Goal: Task Accomplishment & Management: Complete application form

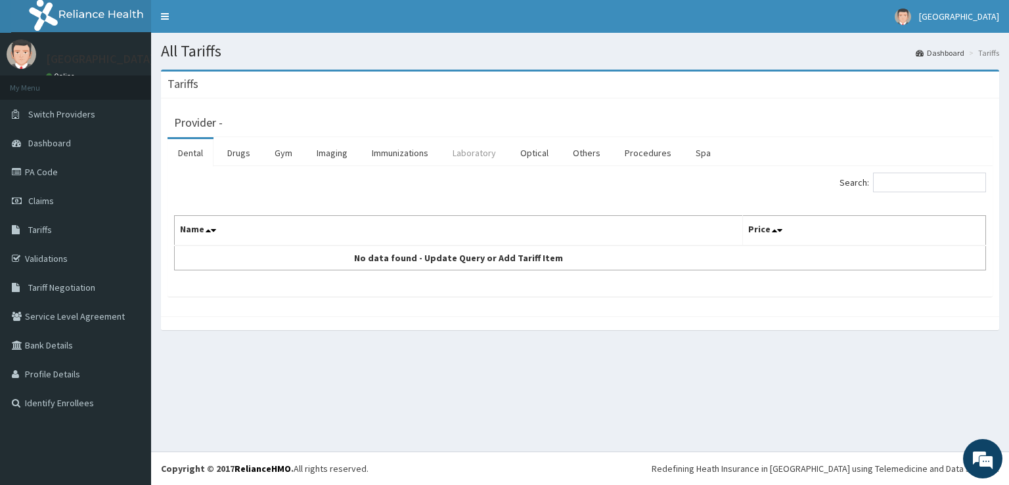
click at [467, 161] on link "Laboratory" at bounding box center [474, 153] width 64 height 28
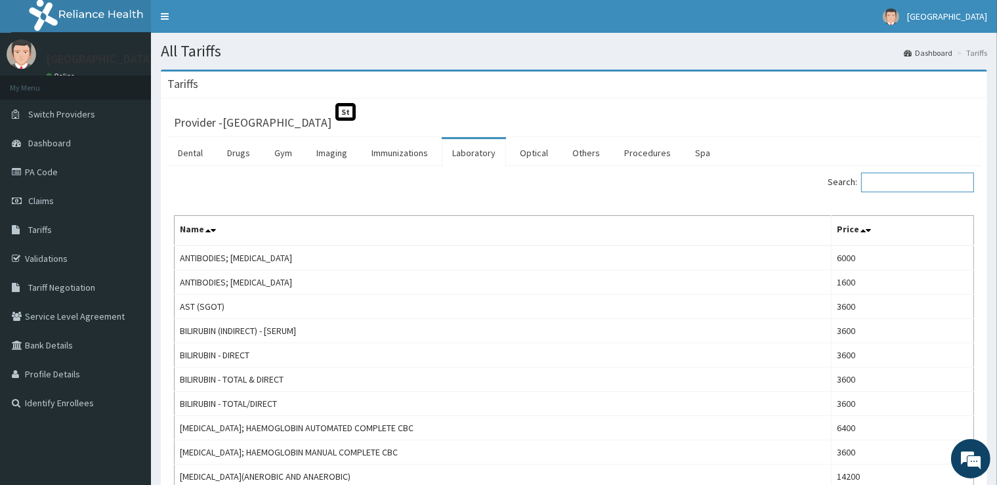
click at [899, 183] on input "Search:" at bounding box center [918, 183] width 113 height 20
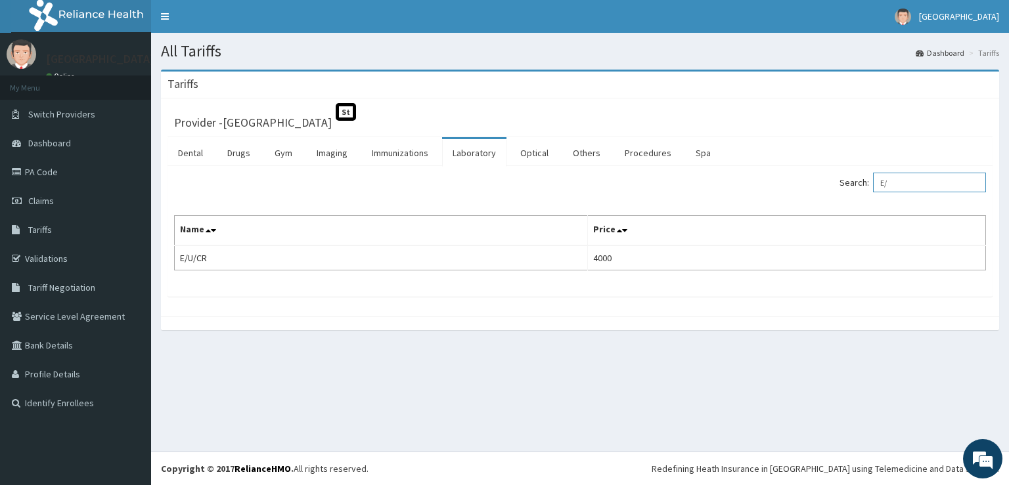
type input "E"
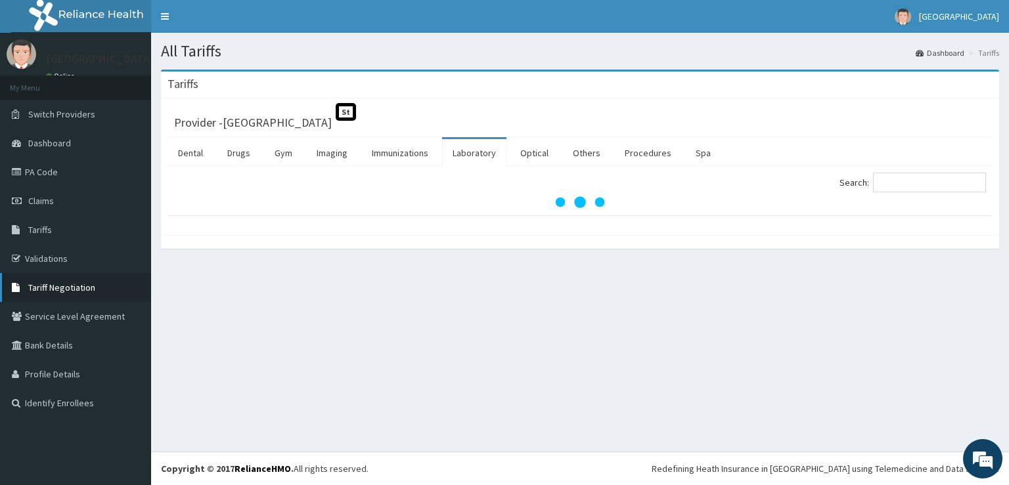
click at [85, 294] on link "Tariff Negotiation" at bounding box center [75, 287] width 151 height 29
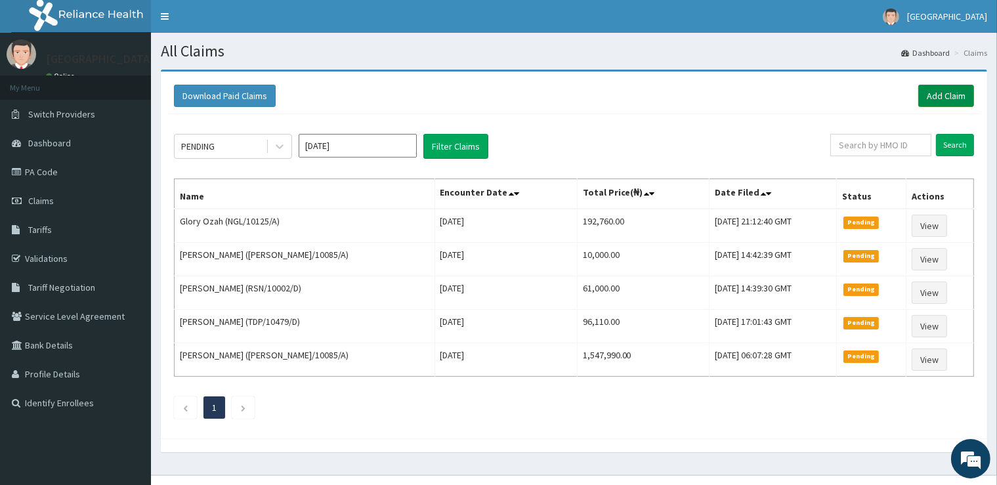
click at [934, 93] on link "Add Claim" at bounding box center [947, 96] width 56 height 22
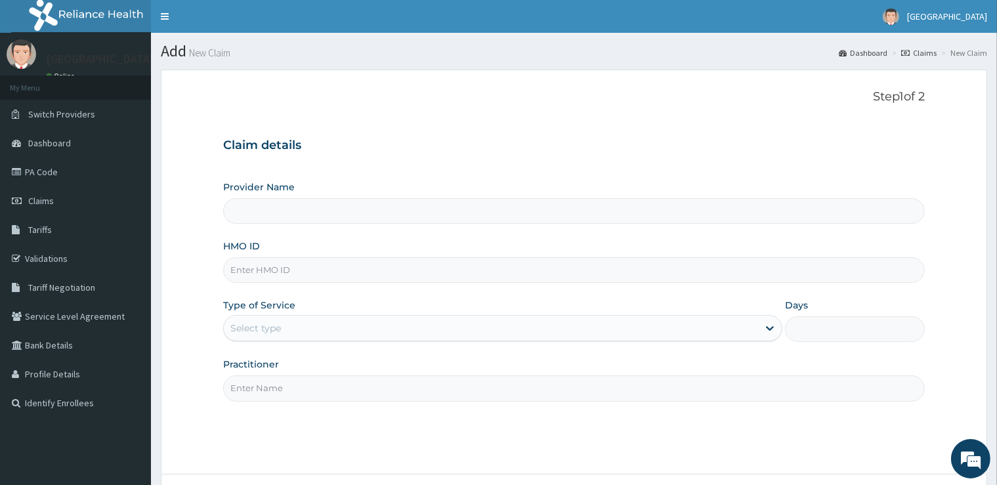
drag, startPoint x: 512, startPoint y: 273, endPoint x: 519, endPoint y: 266, distance: 10.7
click at [513, 272] on input "HMO ID" at bounding box center [573, 270] width 701 height 26
type input "[GEOGRAPHIC_DATA]"
type input "FCL/10322/A"
drag, startPoint x: 433, startPoint y: 323, endPoint x: 427, endPoint y: 332, distance: 10.6
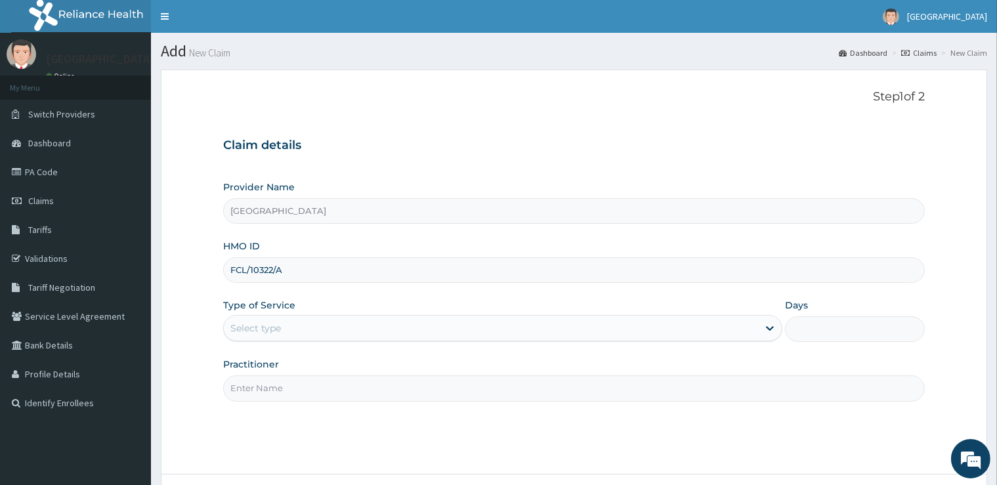
click at [427, 332] on div "Select type" at bounding box center [491, 328] width 535 height 21
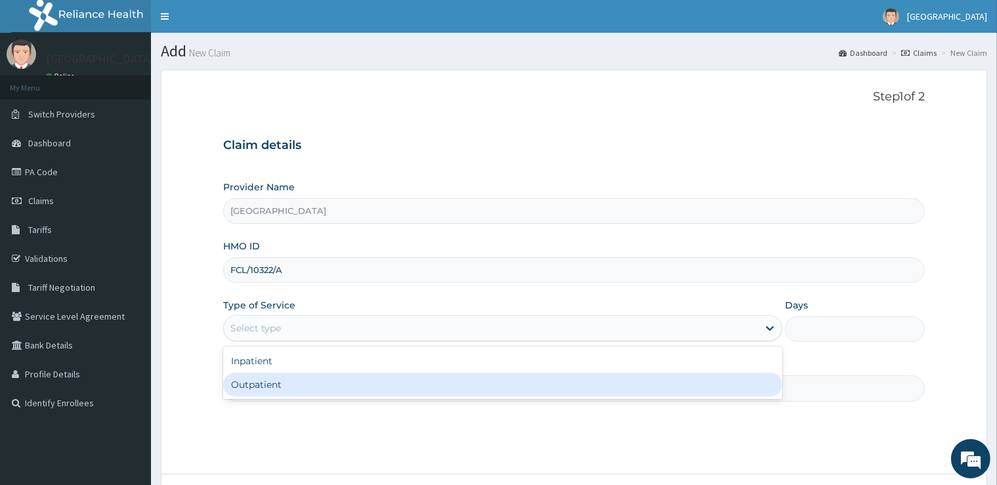
click at [393, 381] on div "Outpatient" at bounding box center [502, 385] width 559 height 24
type input "1"
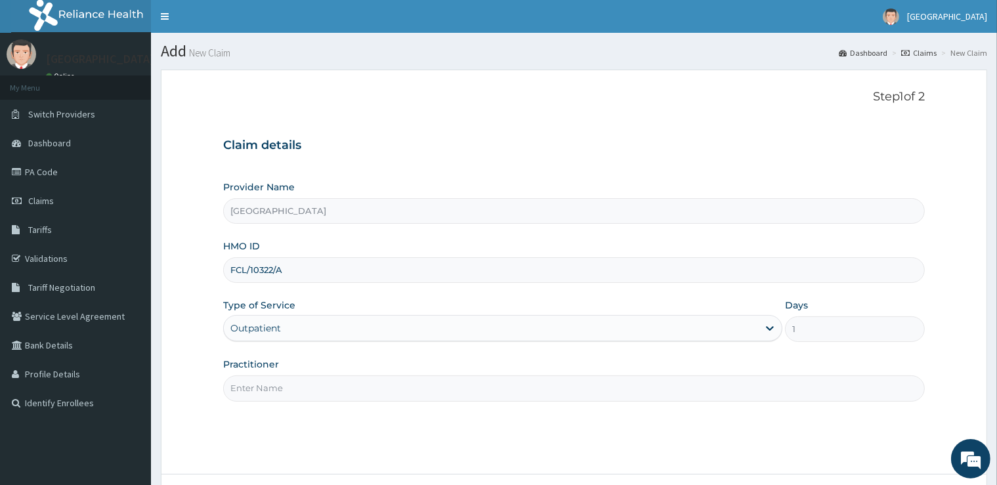
click at [387, 401] on input "Practitioner" at bounding box center [573, 389] width 701 height 26
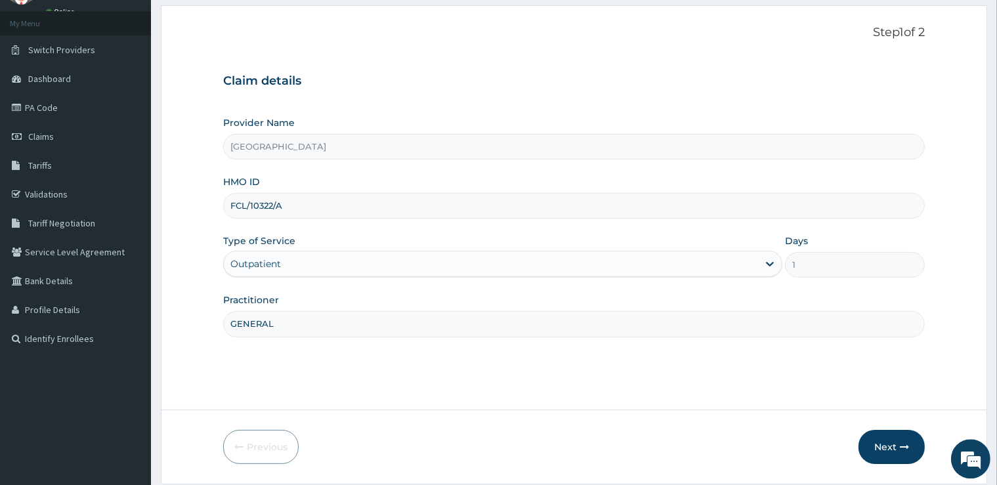
scroll to position [106, 0]
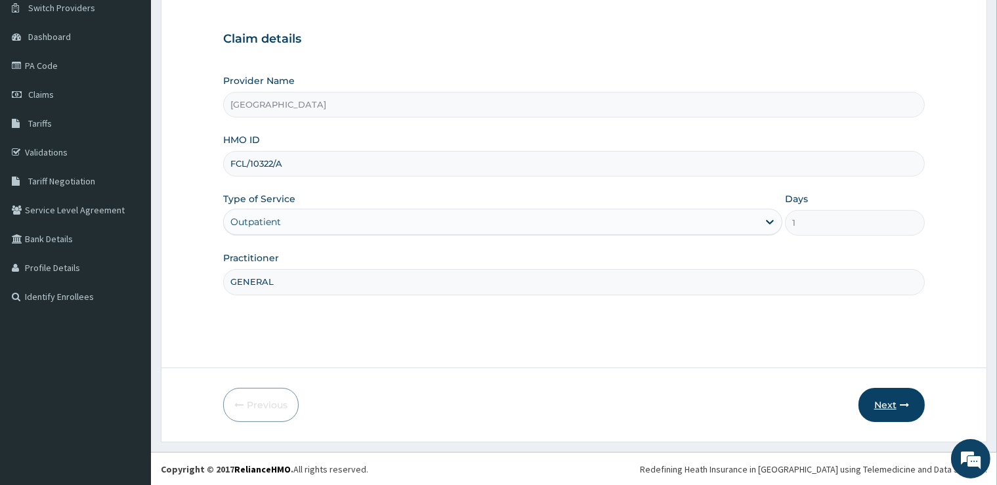
type input "GENERAL"
click at [876, 401] on button "Next" at bounding box center [892, 405] width 66 height 34
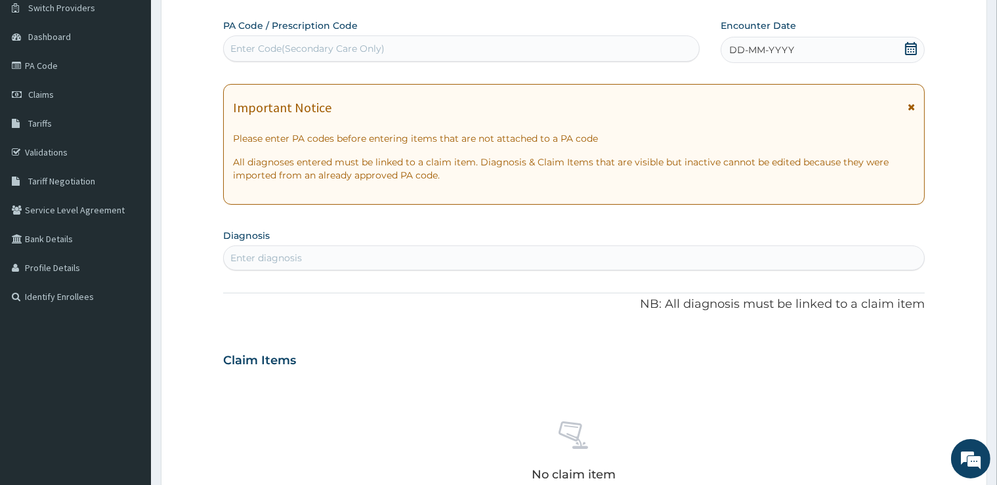
click at [321, 49] on div "Enter Code(Secondary Care Only)" at bounding box center [307, 48] width 154 height 13
click at [910, 46] on icon at bounding box center [912, 48] width 12 height 13
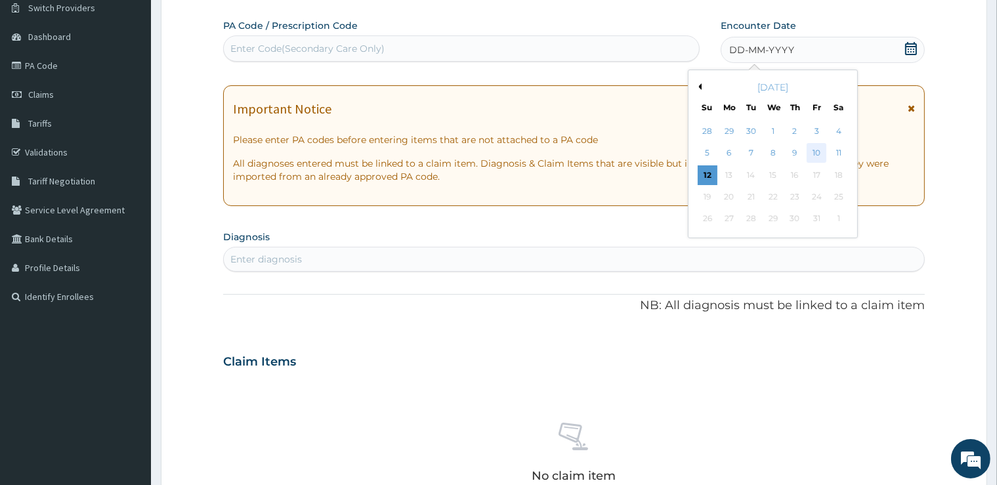
click at [818, 149] on div "10" at bounding box center [817, 154] width 20 height 20
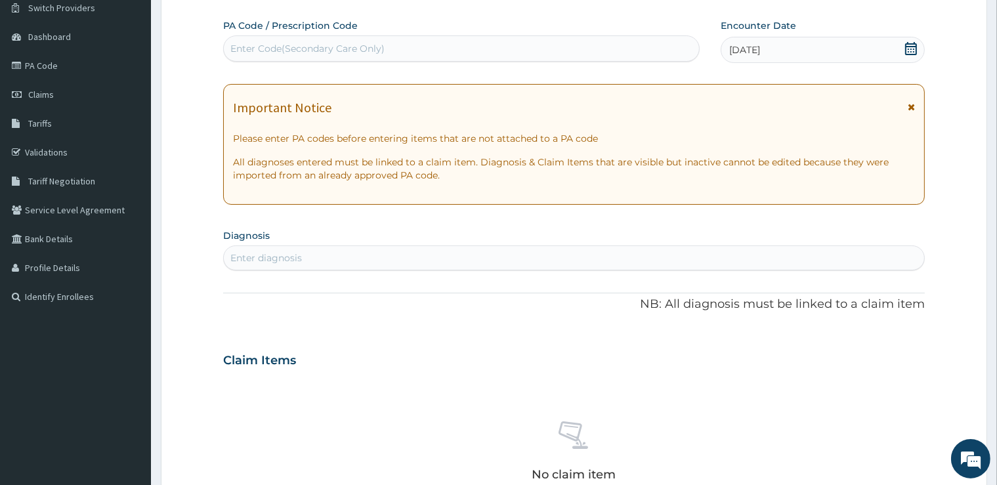
click at [349, 248] on div "Enter diagnosis" at bounding box center [574, 258] width 700 height 21
type input "U"
type input "FIBROID"
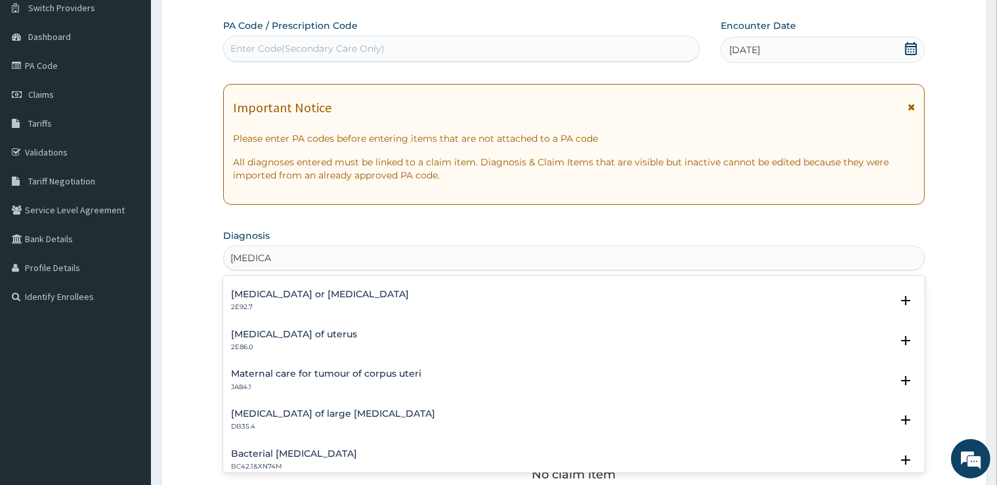
scroll to position [0, 0]
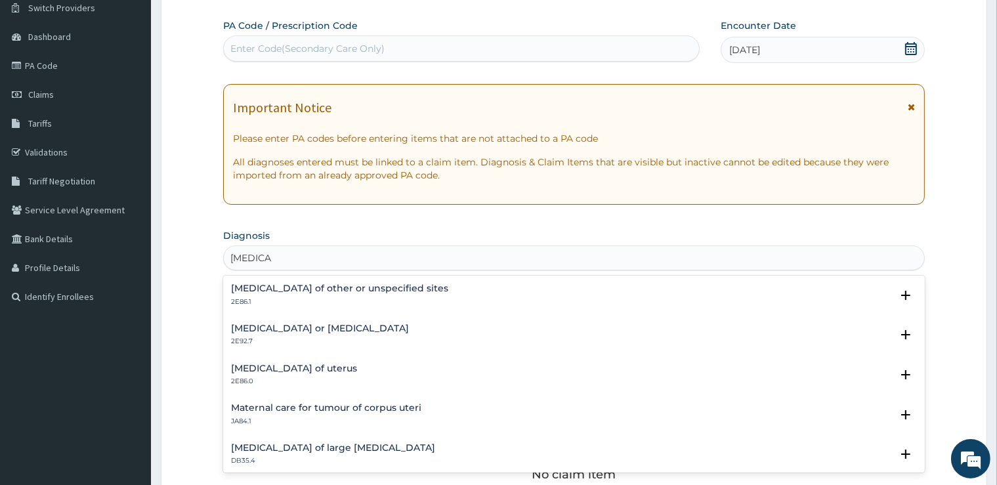
click at [294, 361] on div "Leiomyoma of uterus 2E86.0 Select Status Query Query covers suspected (?), Keep…" at bounding box center [573, 379] width 701 height 40
click at [295, 374] on div "Leiomyoma of uterus 2E86.0" at bounding box center [294, 375] width 126 height 23
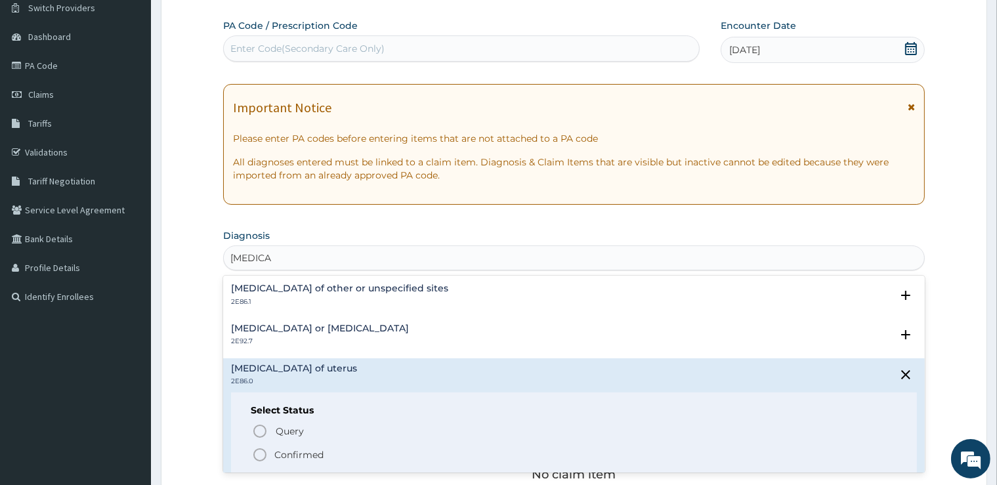
click at [303, 451] on p "Confirmed" at bounding box center [298, 455] width 49 height 13
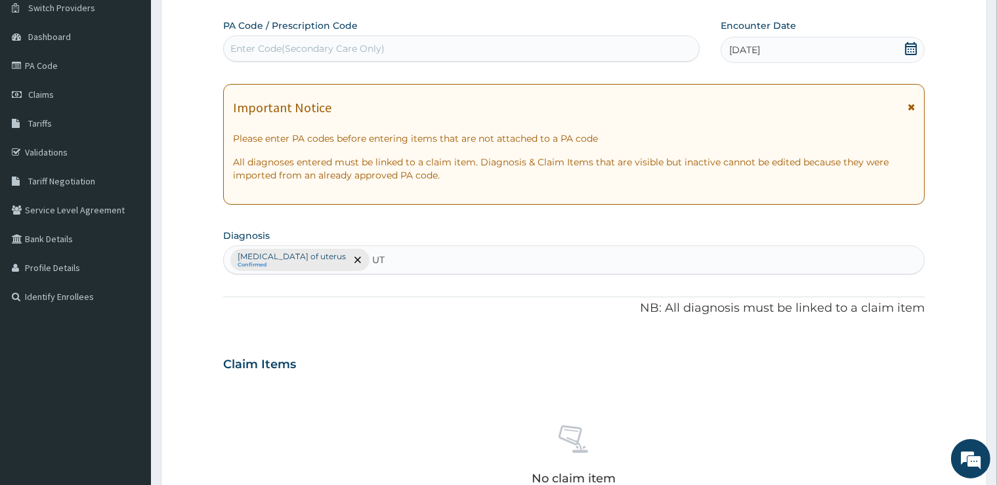
type input "U"
type input "BLEED"
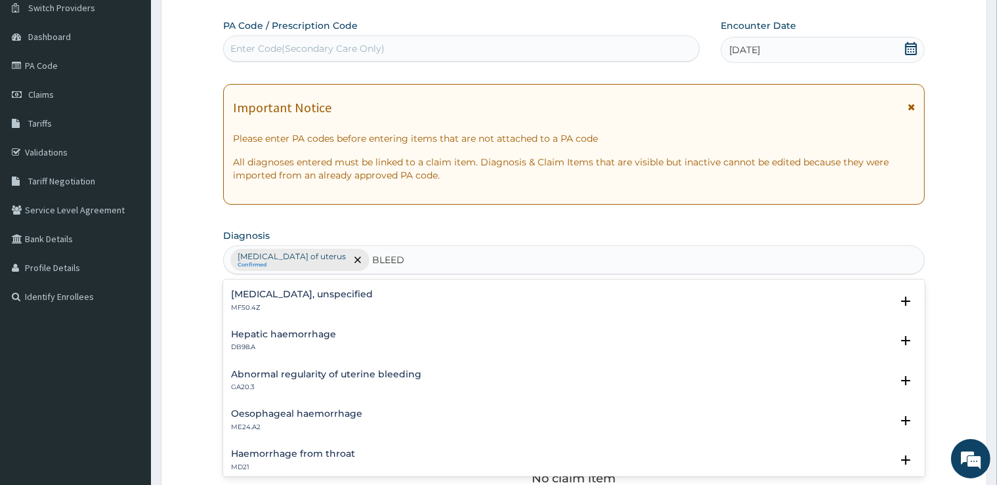
scroll to position [132, 0]
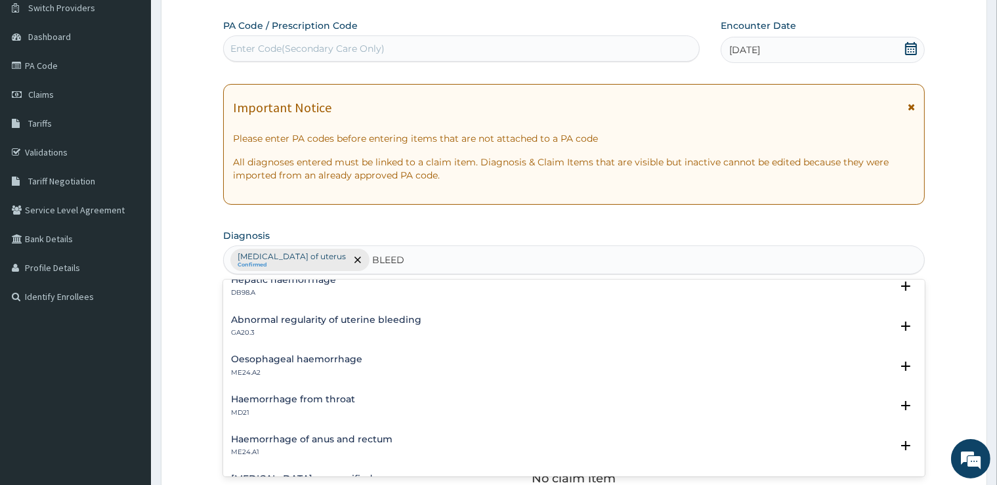
click at [313, 316] on h4 "Abnormal regularity of uterine bleeding" at bounding box center [326, 320] width 190 height 10
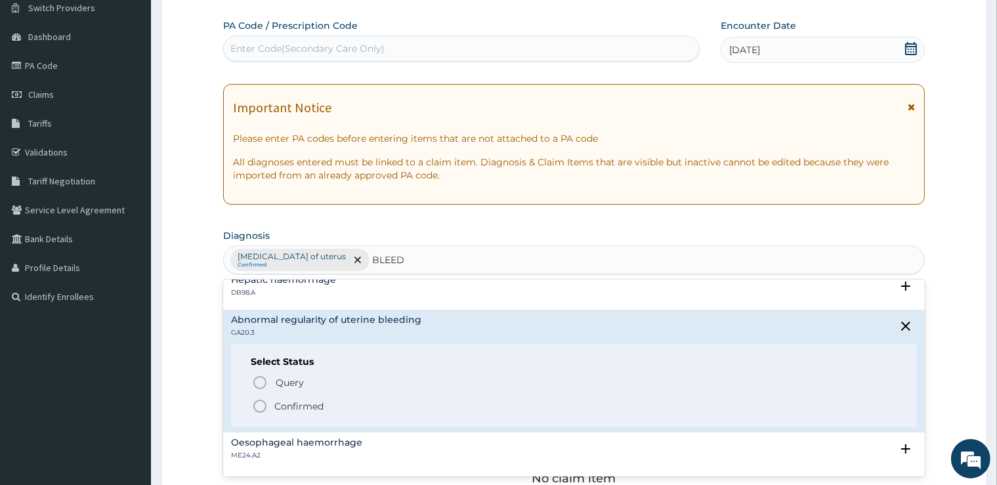
click at [285, 408] on p "Confirmed" at bounding box center [298, 406] width 49 height 13
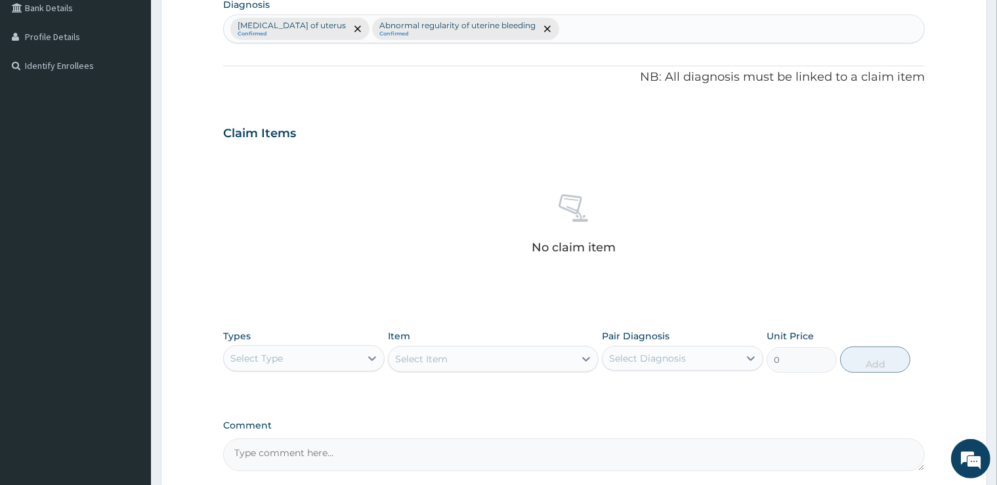
scroll to position [383, 0]
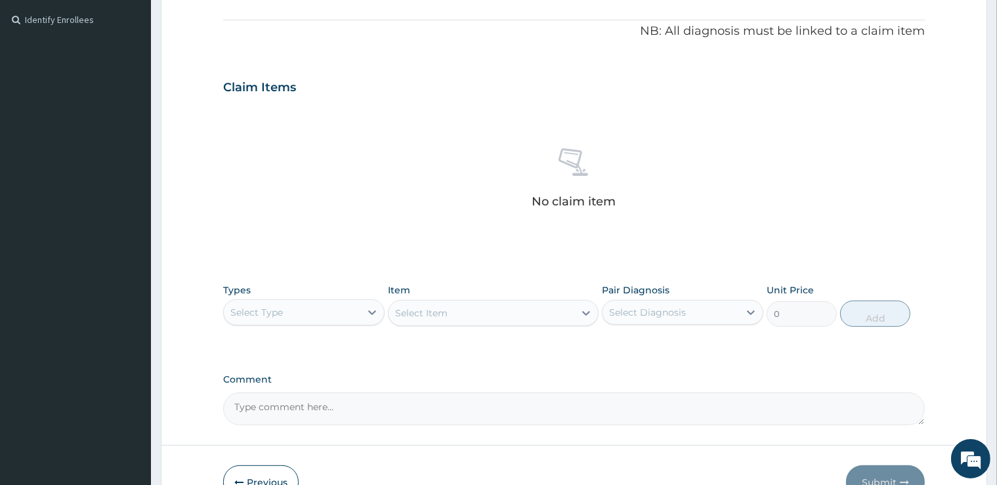
click at [335, 311] on div "Select Type" at bounding box center [292, 312] width 137 height 21
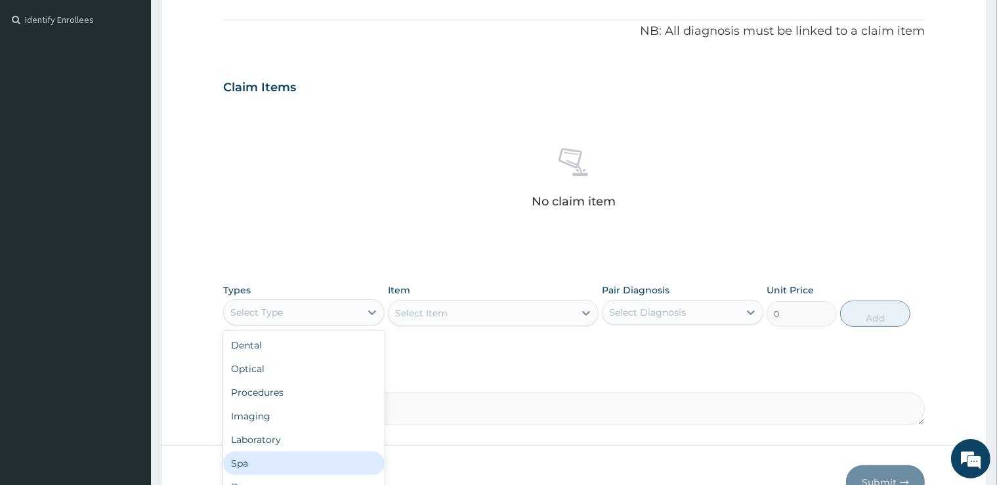
scroll to position [45, 0]
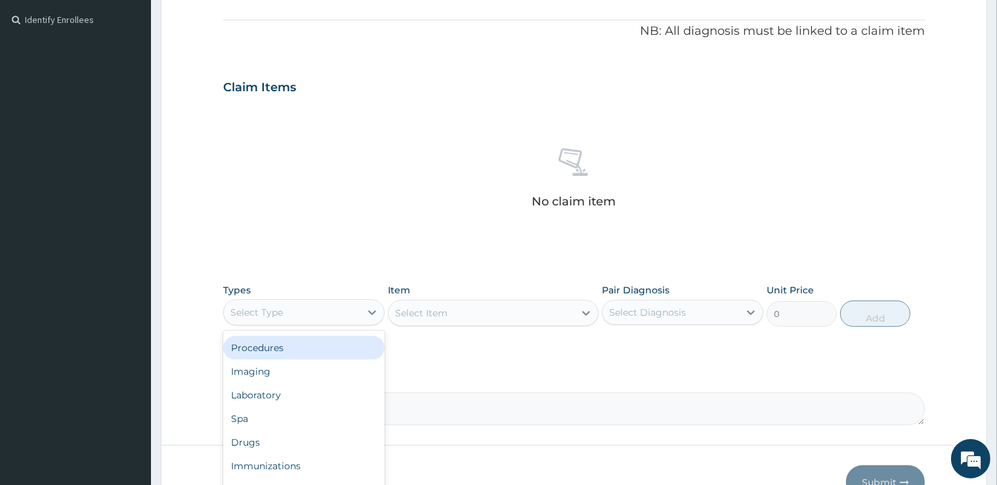
click at [290, 341] on div "Procedures" at bounding box center [304, 348] width 162 height 24
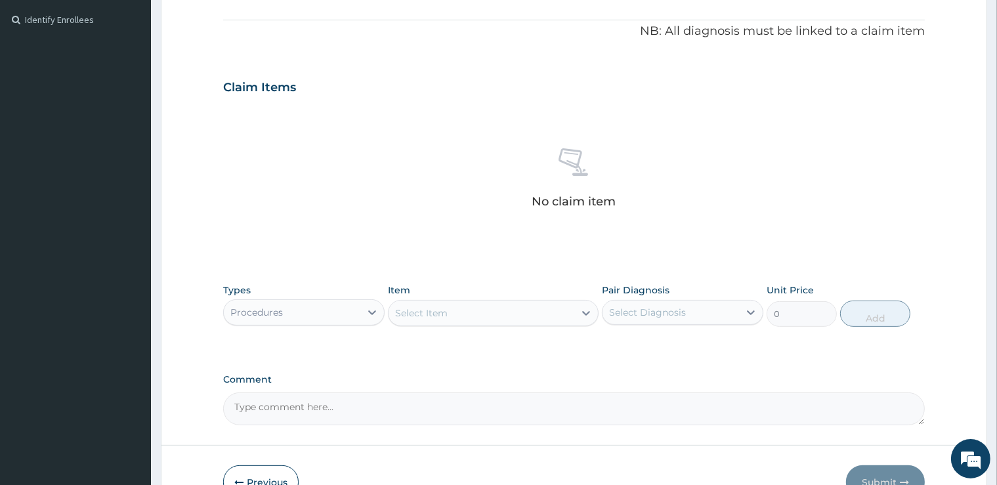
click at [534, 315] on div "Select Item" at bounding box center [482, 313] width 186 height 21
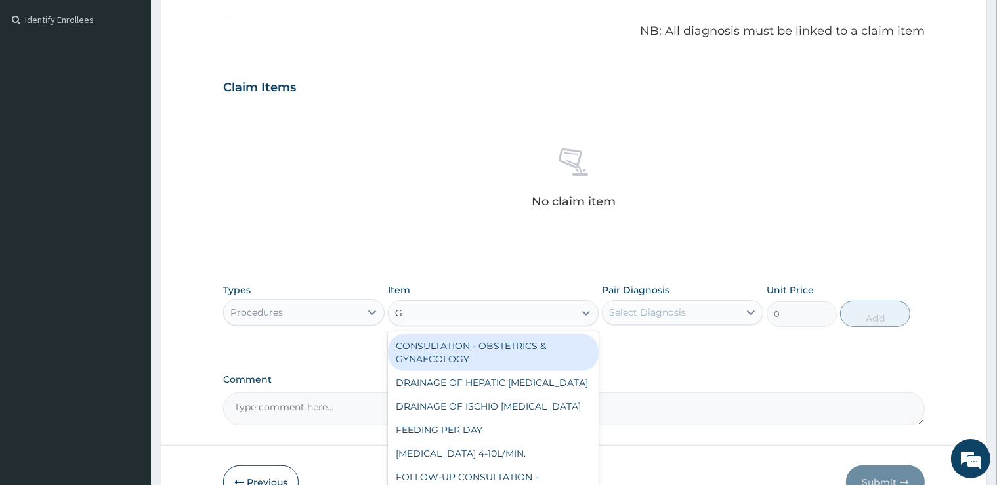
type input "GP"
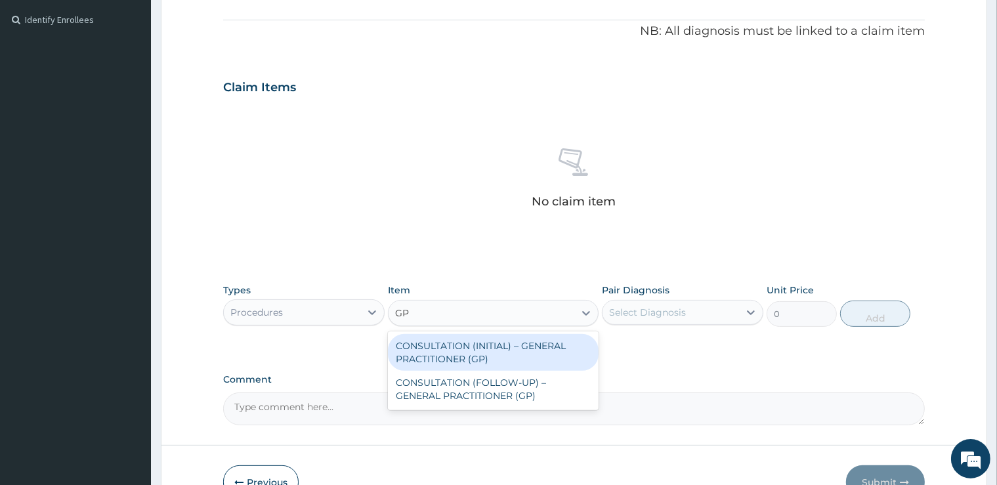
click at [548, 345] on div "CONSULTATION (INITIAL) – GENERAL PRACTITIONER (GP)" at bounding box center [493, 352] width 211 height 37
type input "3000"
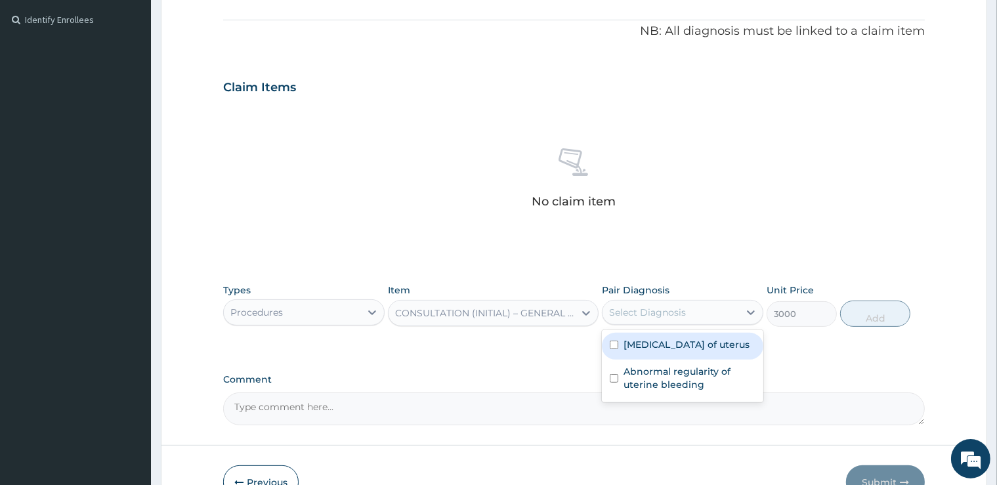
drag, startPoint x: 726, startPoint y: 301, endPoint x: 714, endPoint y: 322, distance: 24.4
click at [726, 301] on div "Select Diagnosis" at bounding box center [683, 312] width 162 height 25
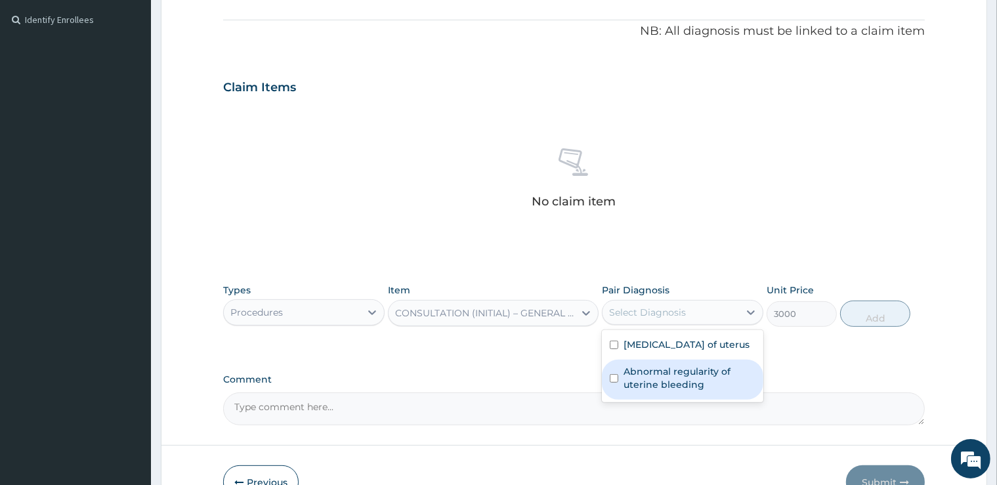
click at [689, 372] on label "Abnormal regularity of uterine bleeding" at bounding box center [690, 378] width 132 height 26
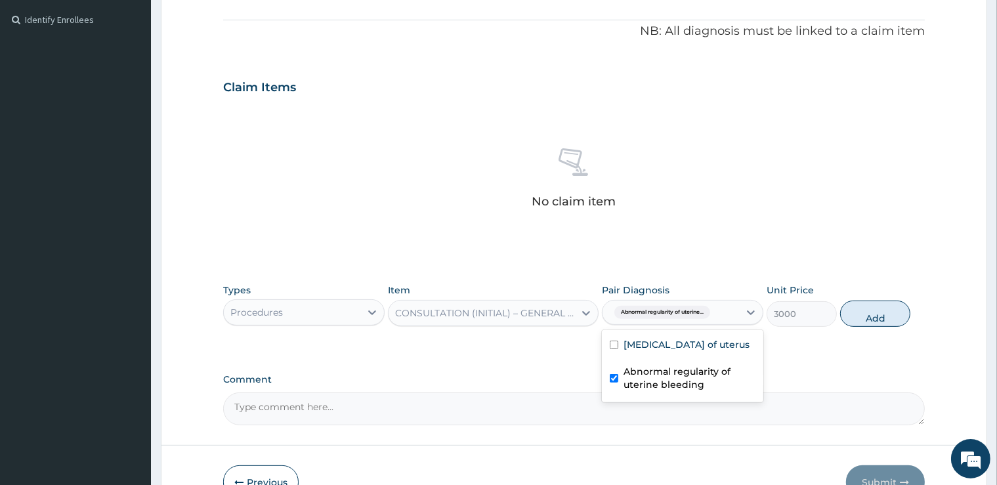
checkbox input "true"
click at [688, 351] on div "Leiomyoma of uterus" at bounding box center [683, 346] width 162 height 27
checkbox input "true"
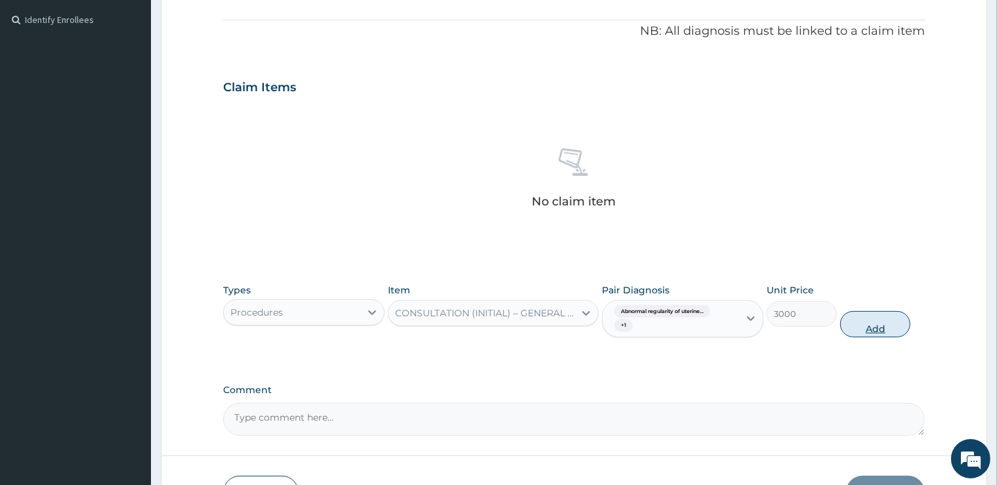
click at [871, 334] on button "Add" at bounding box center [876, 324] width 70 height 26
type input "0"
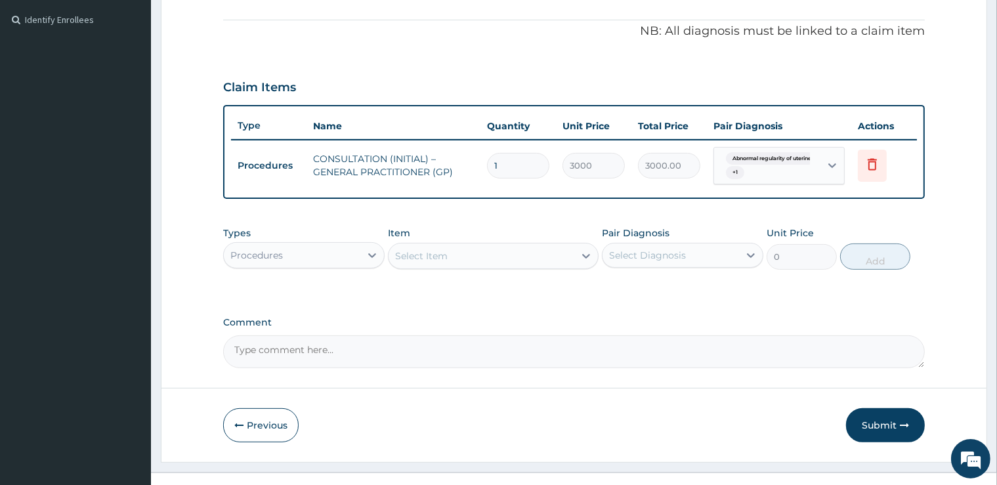
scroll to position [402, 0]
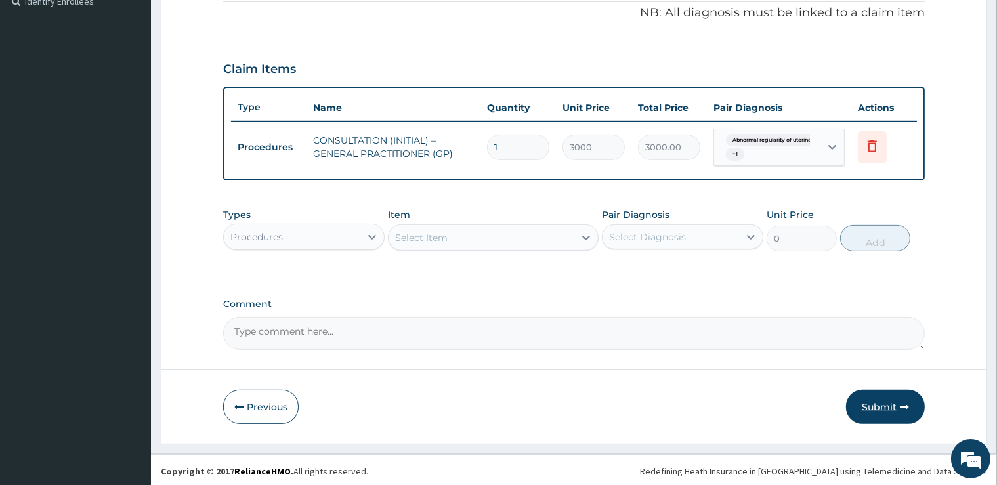
click at [871, 414] on button "Submit" at bounding box center [885, 407] width 79 height 34
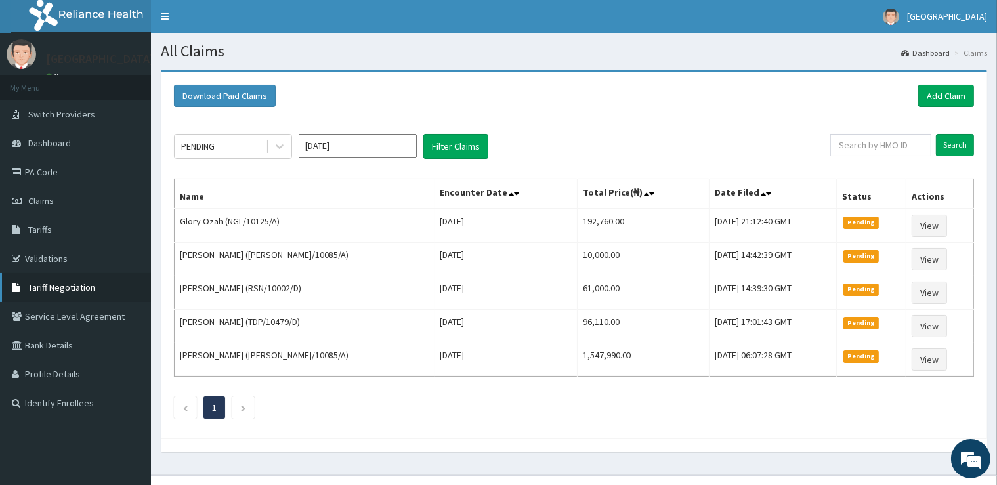
click at [104, 280] on link "Tariff Negotiation" at bounding box center [75, 287] width 151 height 29
